Goal: Task Accomplishment & Management: Manage account settings

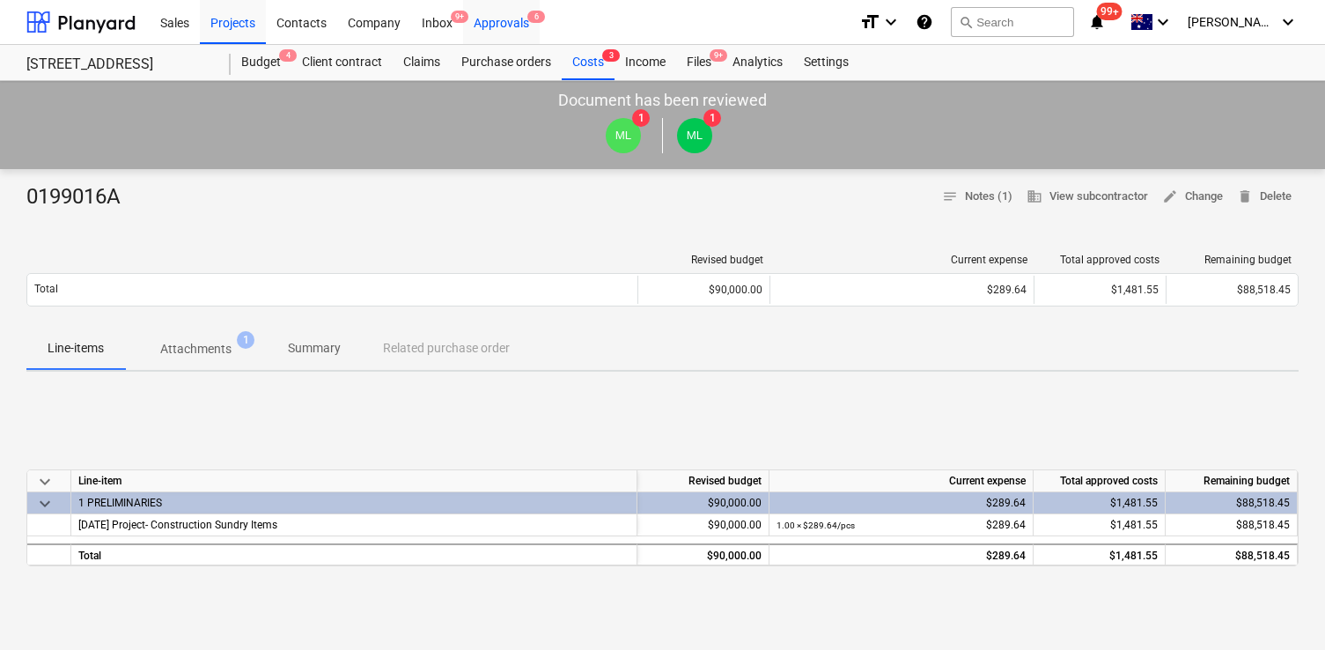
click at [484, 29] on div "Approvals 6" at bounding box center [501, 21] width 77 height 45
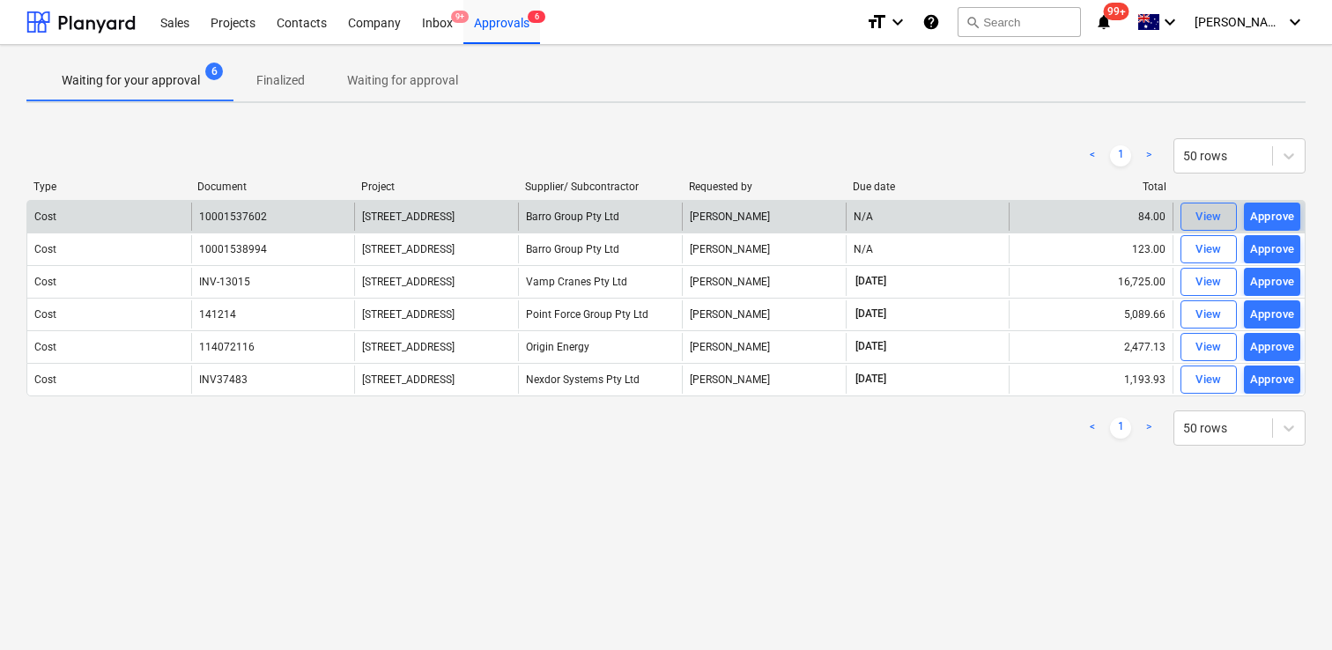
click at [1211, 214] on div "View" at bounding box center [1208, 217] width 26 height 20
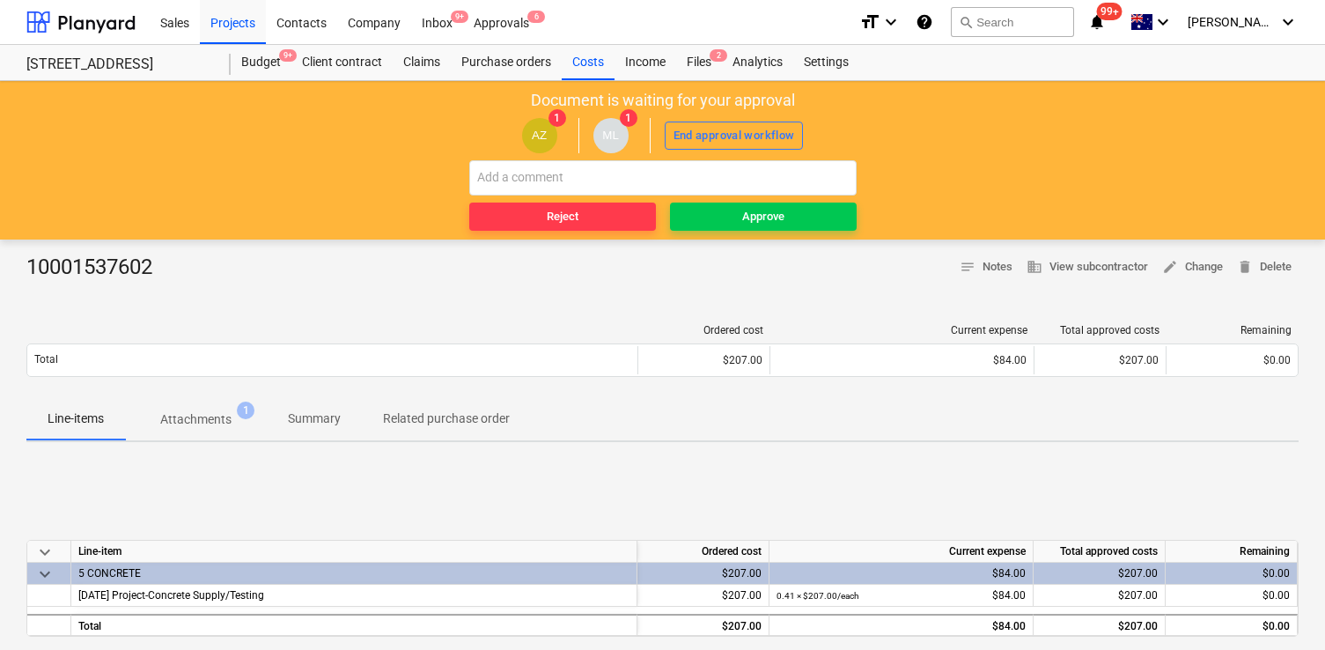
click at [208, 422] on p "Attachments" at bounding box center [195, 419] width 71 height 18
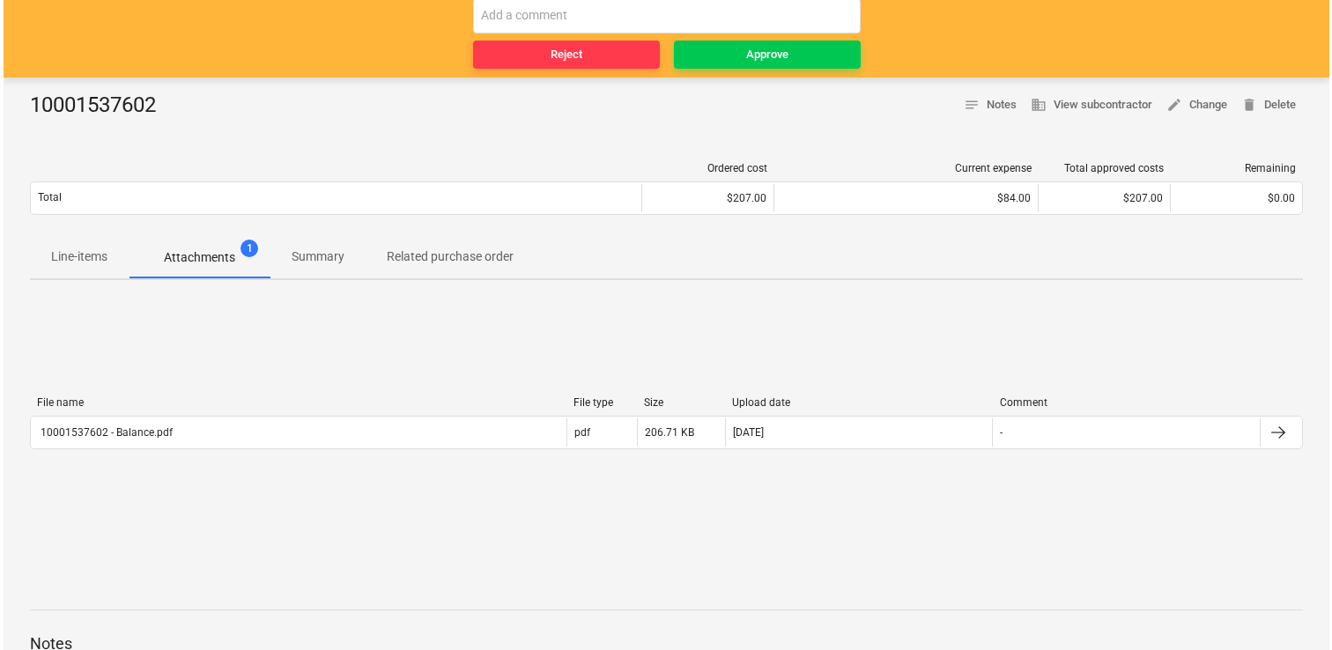
scroll to position [165, 0]
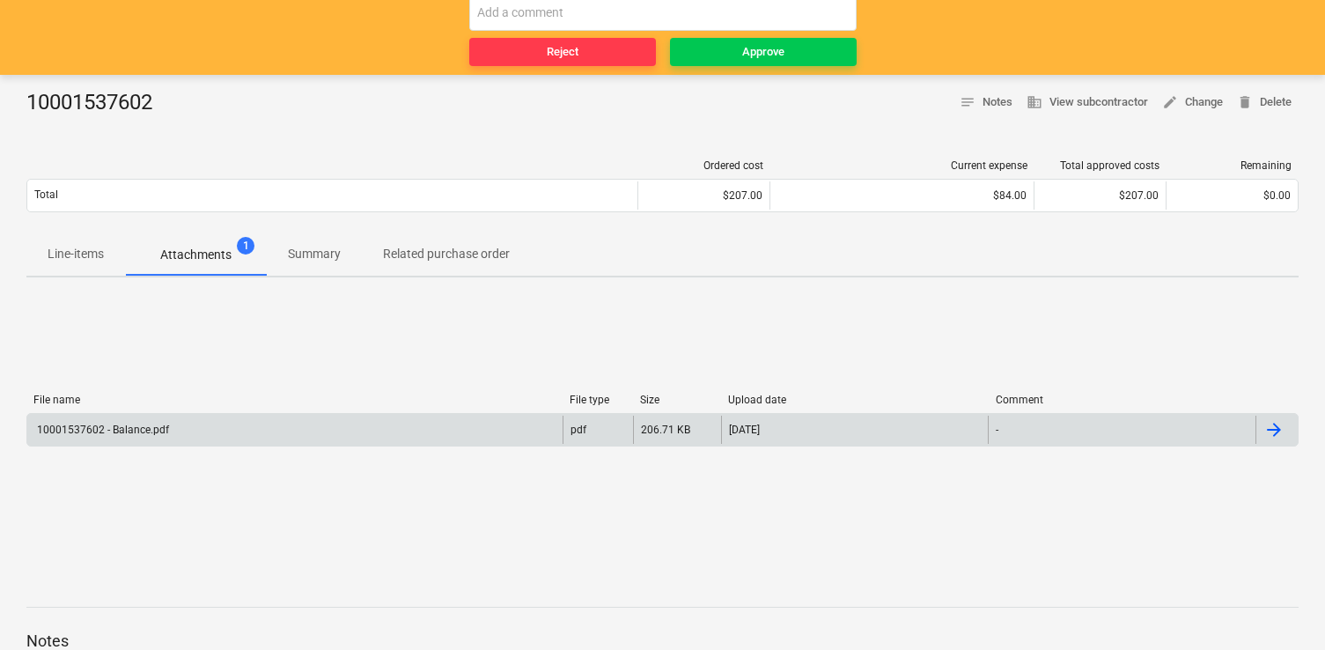
click at [434, 441] on div "10001537602 - Balance.pdf" at bounding box center [294, 430] width 535 height 28
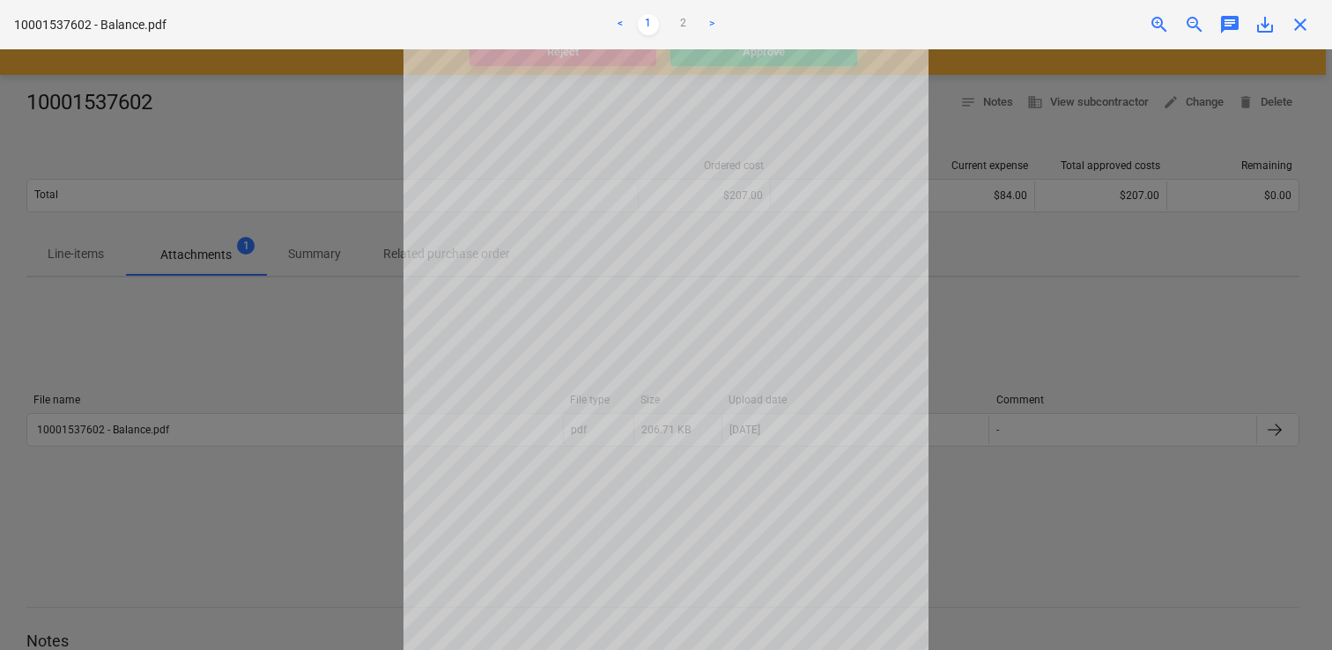
scroll to position [144, 0]
click at [955, 526] on div at bounding box center [666, 349] width 1332 height 601
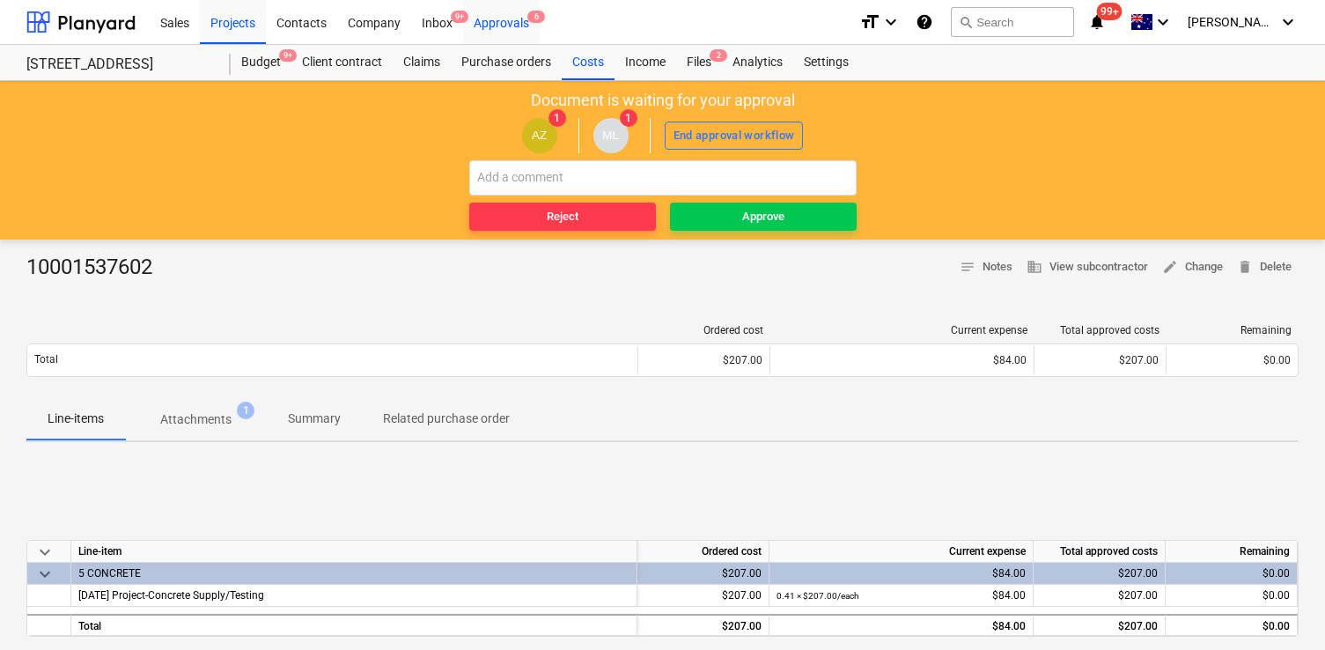
click at [493, 7] on div "Approvals 6" at bounding box center [501, 21] width 77 height 45
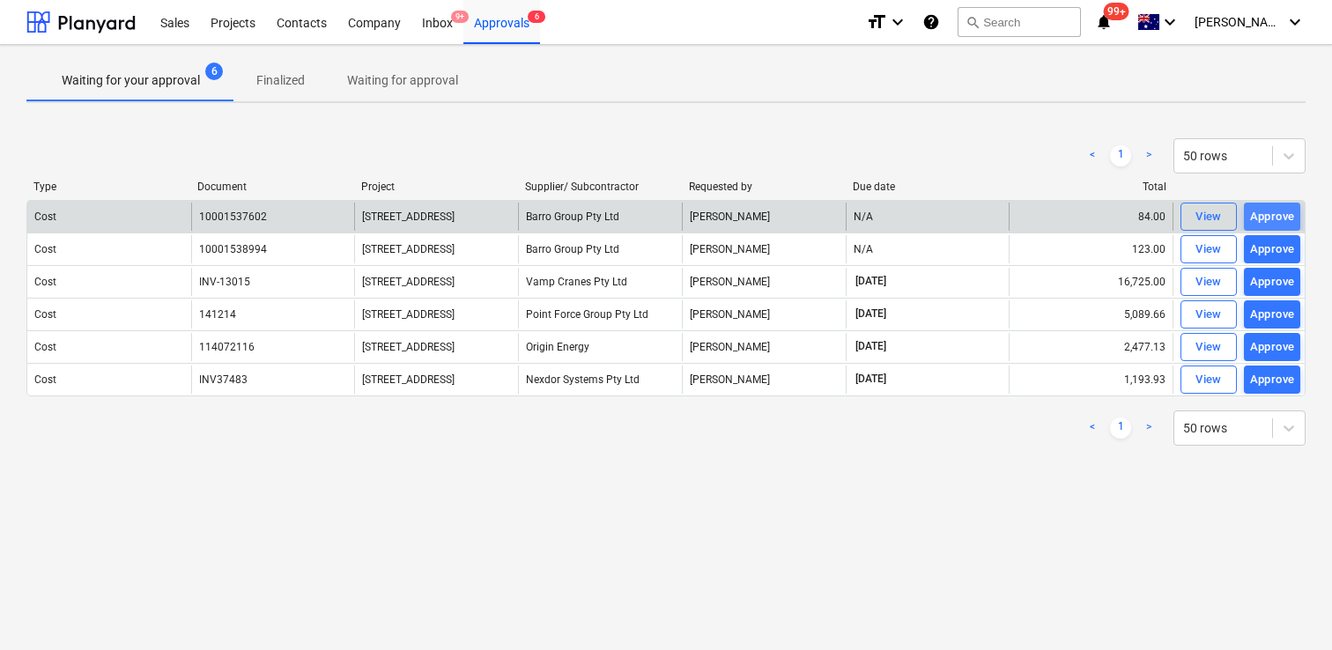
click at [1295, 217] on button "Approve" at bounding box center [1272, 217] width 56 height 28
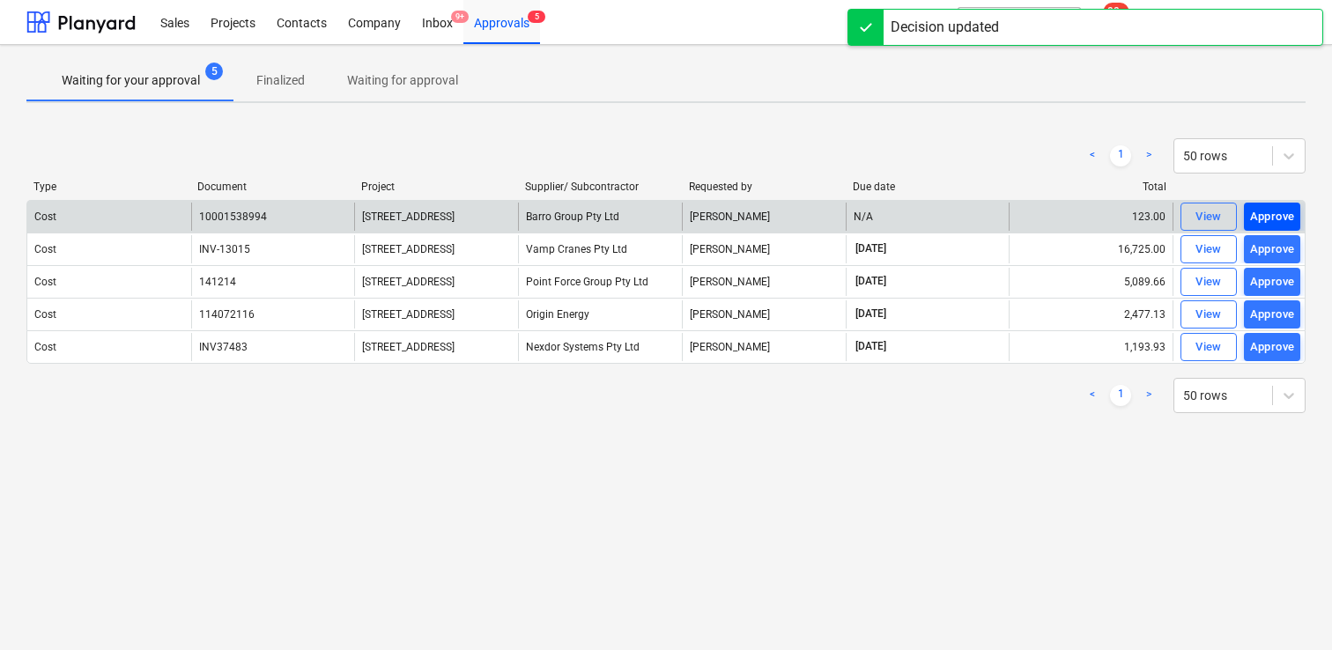
click at [1287, 216] on div "Approve" at bounding box center [1272, 217] width 45 height 20
